Goal: Transaction & Acquisition: Purchase product/service

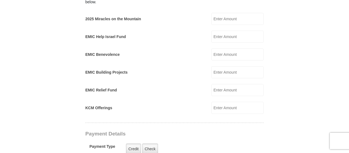
scroll to position [357, 0]
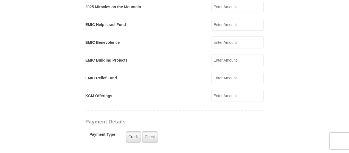
click at [223, 90] on input "KCM Offerings" at bounding box center [237, 96] width 52 height 12
type input "50.00"
click at [196, 74] on div "EMIC Relief Fund EMIC Relief Fund Amount must be a valid number Make This a Mon…" at bounding box center [174, 78] width 178 height 12
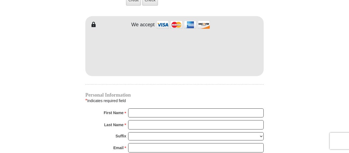
scroll to position [521, 0]
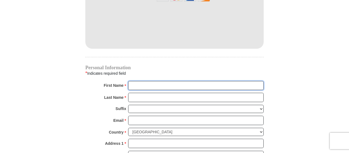
click at [150, 81] on input "First Name *" at bounding box center [196, 85] width 136 height 9
type input "Teddy"
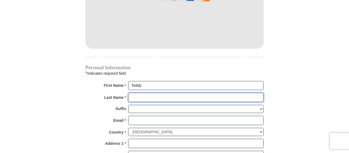
type input "[PERSON_NAME]"
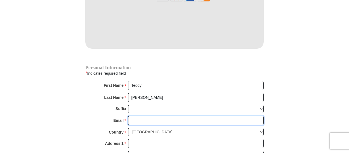
type input "[EMAIL_ADDRESS][DOMAIN_NAME]"
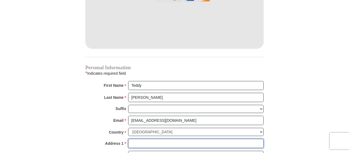
type input "3 OLD FARM CT"
type input "[GEOGRAPHIC_DATA]"
select select "NC"
type input "27407"
type input "3368523689"
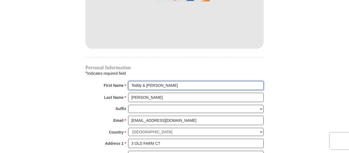
scroll to position [549, 0]
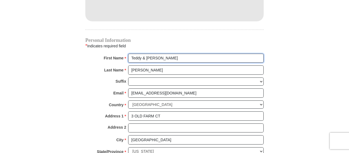
type input "Teddy & [PERSON_NAME]"
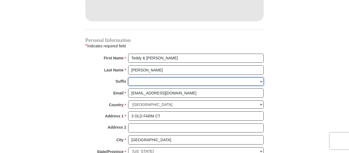
click at [260, 78] on select "[PERSON_NAME] I II III IV V VI" at bounding box center [196, 82] width 136 height 9
select select "Jr"
click at [128, 78] on select "[PERSON_NAME] I II III IV V VI" at bounding box center [196, 82] width 136 height 9
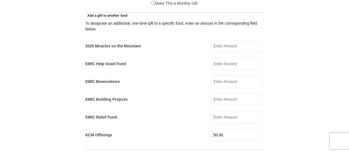
scroll to position [329, 0]
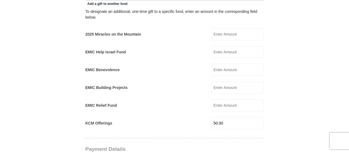
drag, startPoint x: 229, startPoint y: 113, endPoint x: 207, endPoint y: 109, distance: 22.0
click at [207, 109] on div "To designate an additional, one-time gift to a specific fund, enter an amount i…" at bounding box center [174, 68] width 178 height 123
type input "0"
click at [301, 84] on form "[GEOGRAPHIC_DATA][DEMOGRAPHIC_DATA] Online Giving Because of gifts like yours, …" at bounding box center [174, 108] width 313 height 830
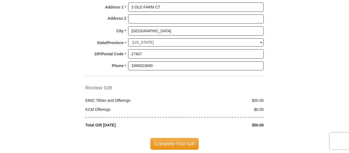
scroll to position [659, 0]
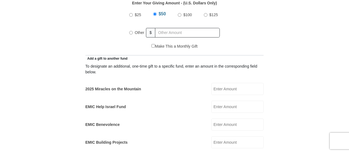
scroll to position [247, 0]
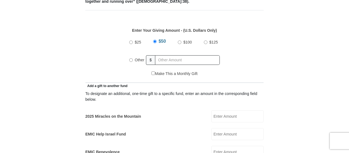
click at [130, 58] on input "Other" at bounding box center [131, 60] width 4 height 4
radio input "true"
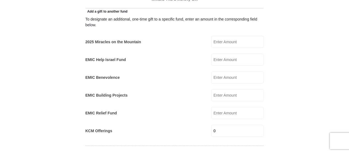
scroll to position [357, 0]
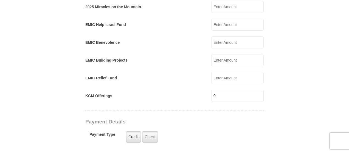
type input "0"
drag, startPoint x: 226, startPoint y: 89, endPoint x: 210, endPoint y: 88, distance: 16.2
click at [210, 90] on div "KCM Offerings 0 KCM Offerings Amount must be a valid number Make This a Monthly…" at bounding box center [174, 96] width 178 height 12
type input "50.00"
click at [282, 58] on form "[GEOGRAPHIC_DATA][DEMOGRAPHIC_DATA] Online Giving Because of gifts like yours, …" at bounding box center [174, 80] width 313 height 830
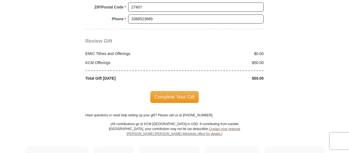
scroll to position [714, 0]
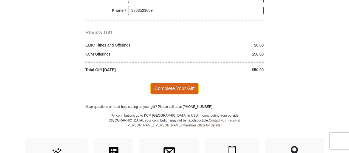
click at [179, 83] on span "Complete Your Gift" at bounding box center [174, 89] width 49 height 12
